Goal: Task Accomplishment & Management: Use online tool/utility

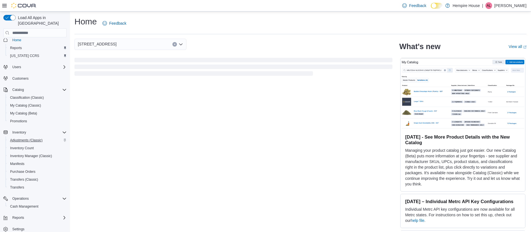
scroll to position [8, 0]
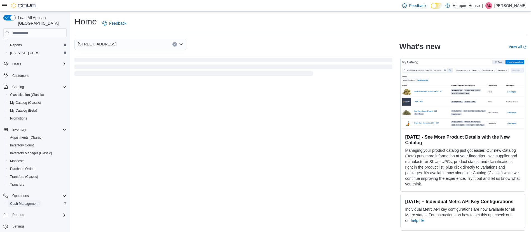
click at [29, 201] on span "Cash Management" at bounding box center [24, 203] width 28 height 4
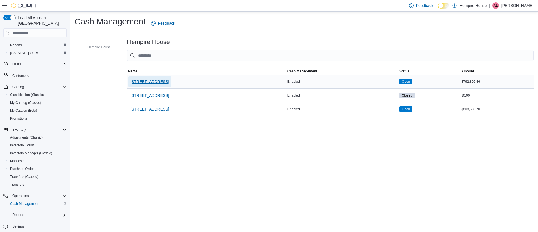
click at [143, 79] on span "18 Mill Street West" at bounding box center [149, 82] width 39 height 6
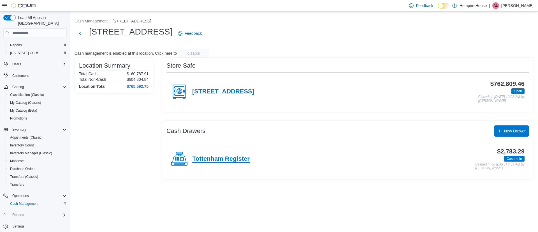
click at [225, 156] on h4 "Tottenham Register" at bounding box center [220, 158] width 57 height 7
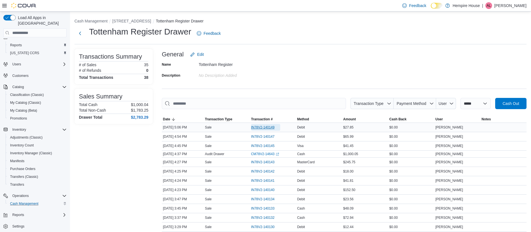
click at [270, 126] on span "IN78V2-140149" at bounding box center [263, 127] width 24 height 4
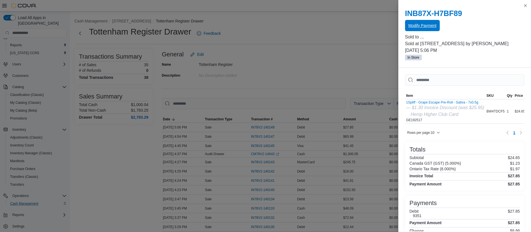
click at [425, 25] on span "Modify Payment" at bounding box center [423, 26] width 28 height 6
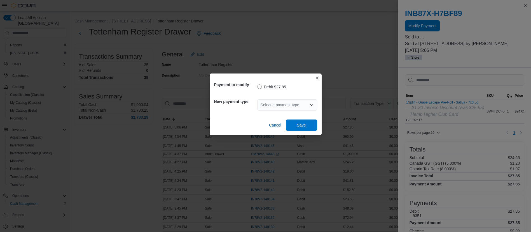
click at [301, 108] on div "Select a payment type" at bounding box center [287, 104] width 60 height 11
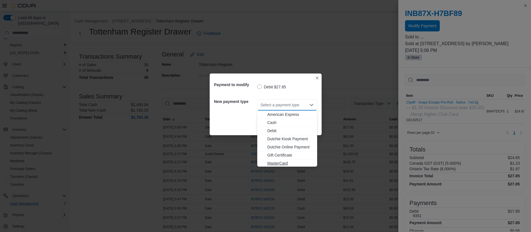
click at [275, 159] on button "MasterCard" at bounding box center [287, 163] width 60 height 8
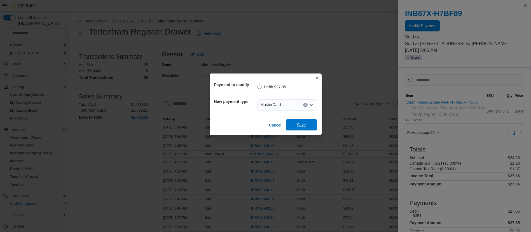
click at [297, 125] on span "Save" at bounding box center [301, 125] width 9 height 6
